Goal: Task Accomplishment & Management: Complete application form

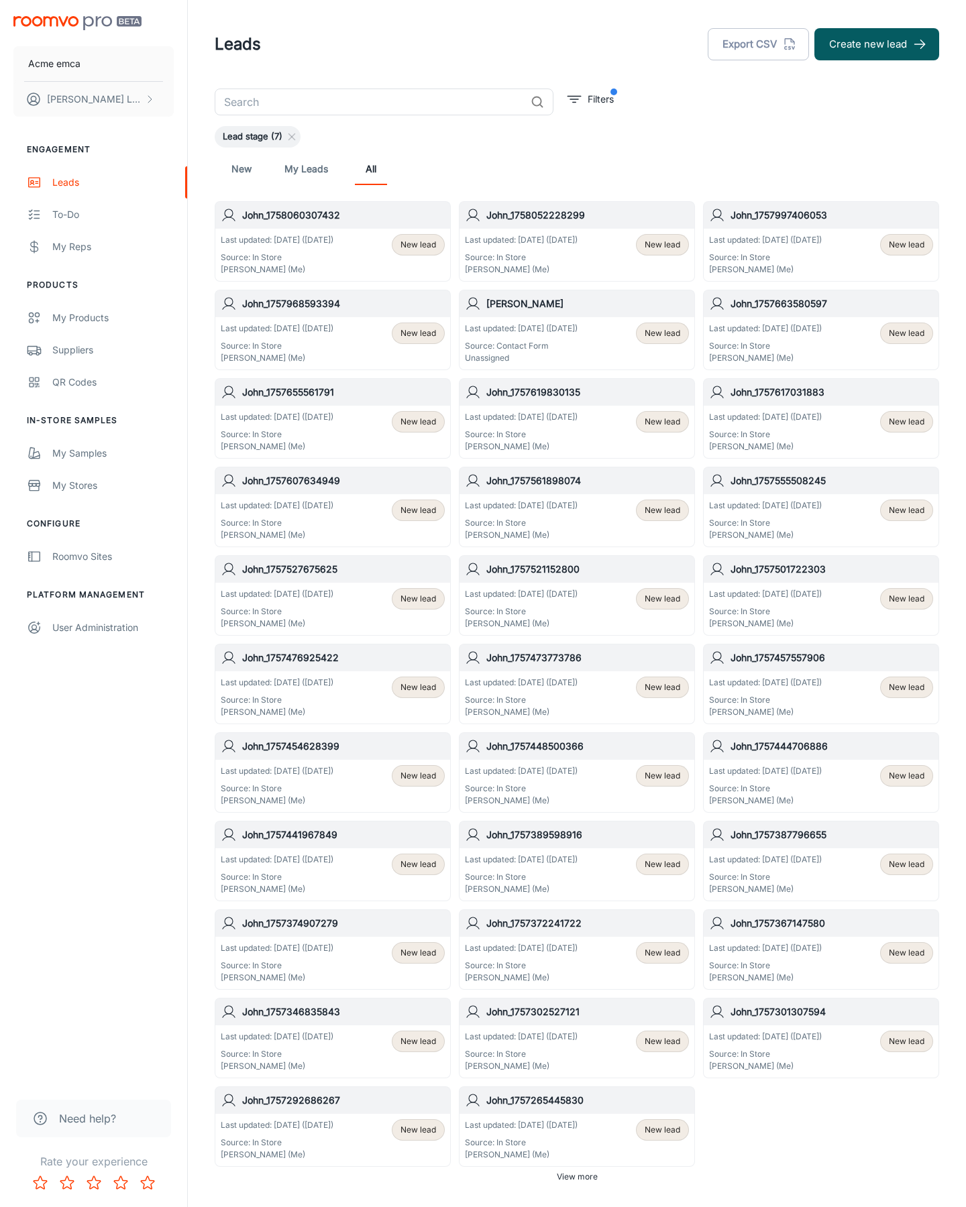
click at [877, 44] on button "Create new lead" at bounding box center [876, 44] width 125 height 32
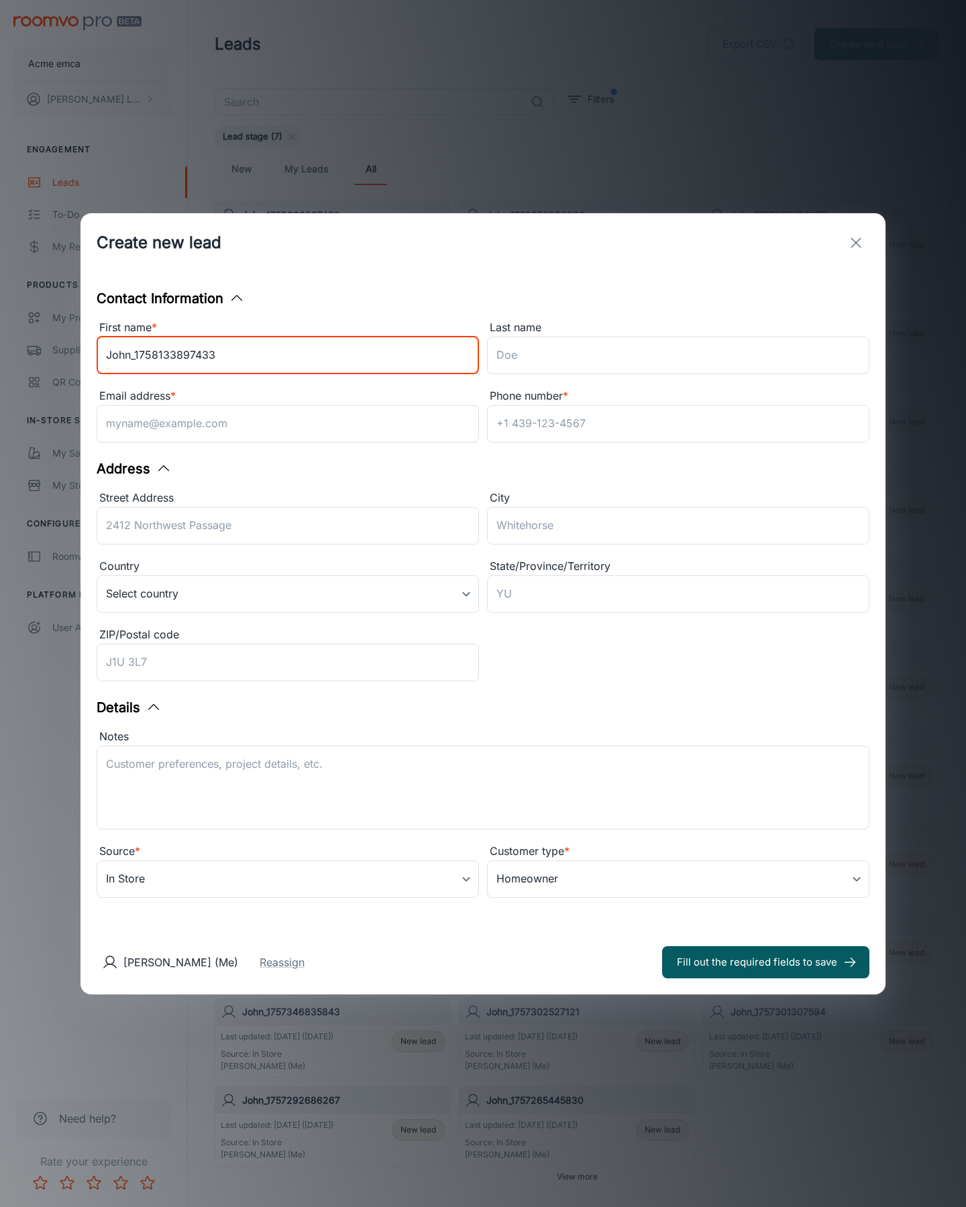
type input "John_1758133897433"
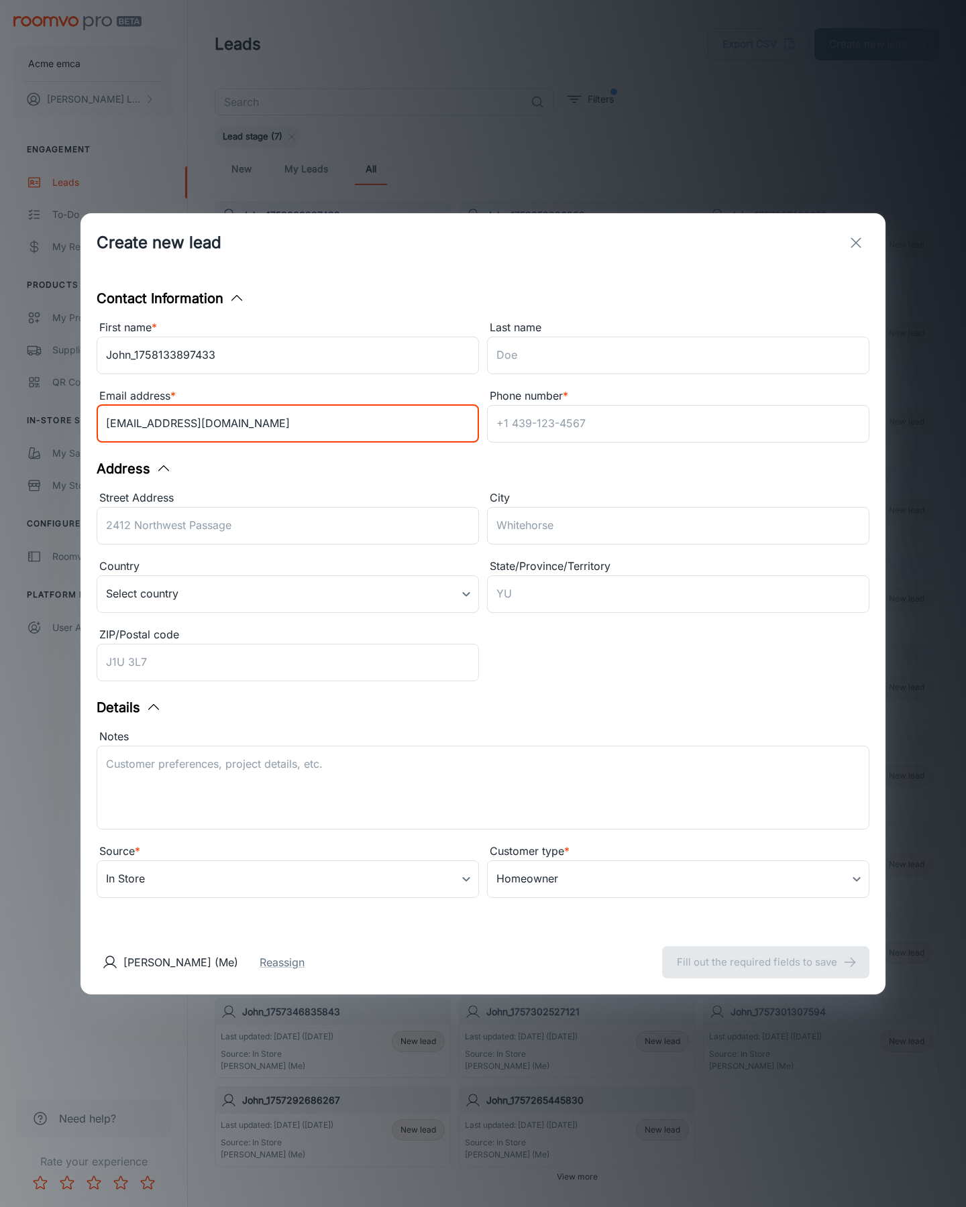
type input "[EMAIL_ADDRESS][DOMAIN_NAME]"
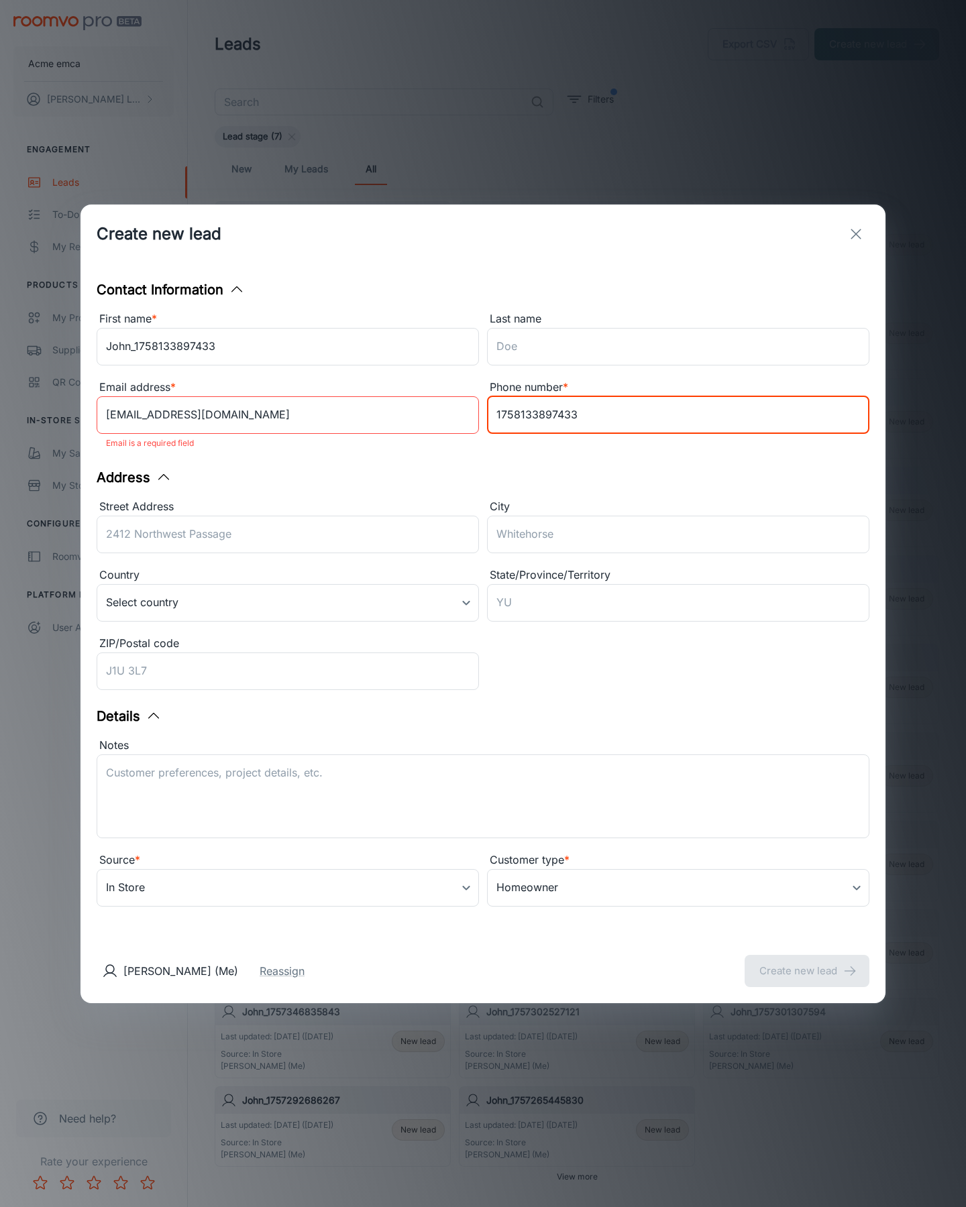
type input "1758133897433"
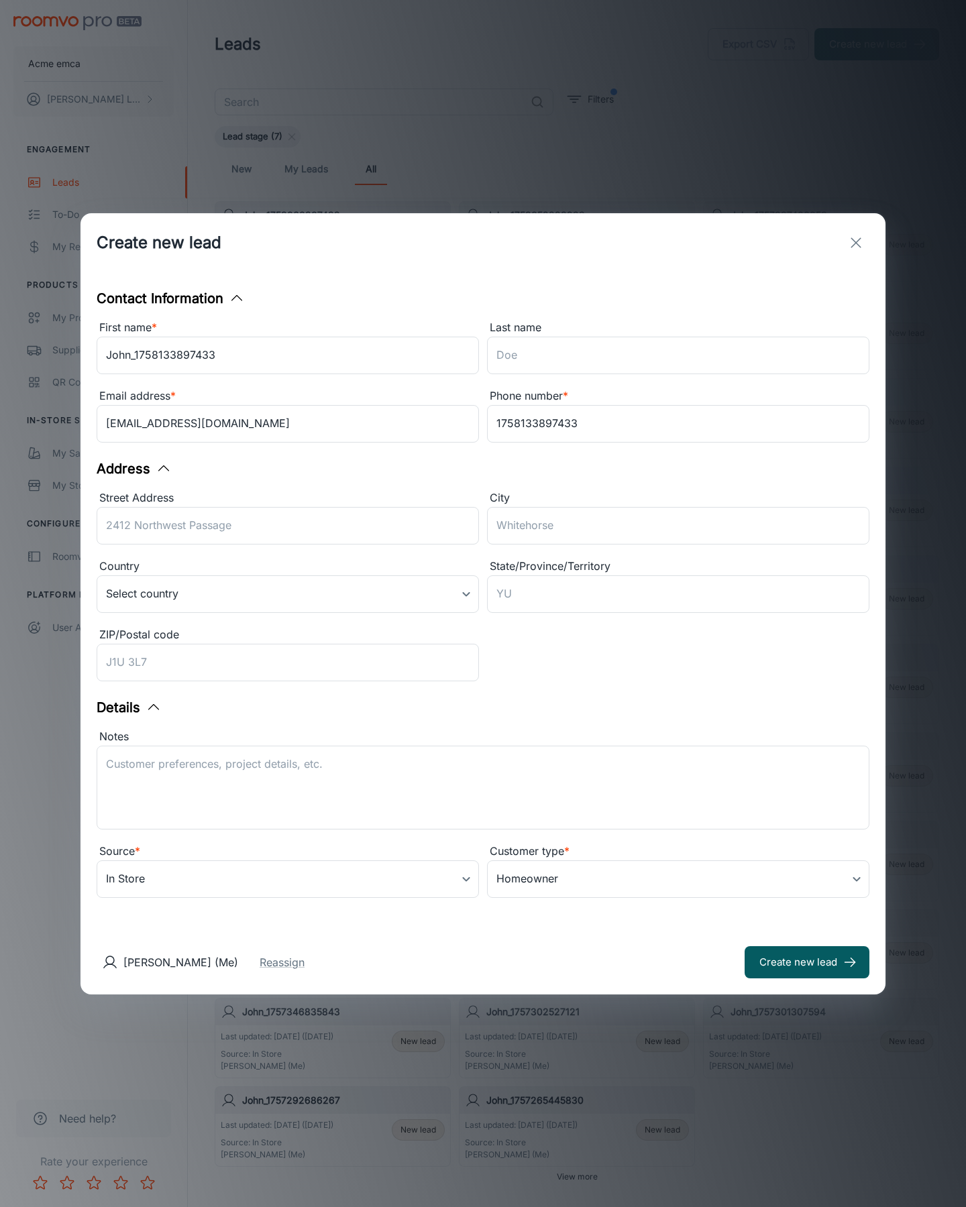
click at [807, 962] on button "Create new lead" at bounding box center [807, 963] width 125 height 32
